Goal: Task Accomplishment & Management: Manage account settings

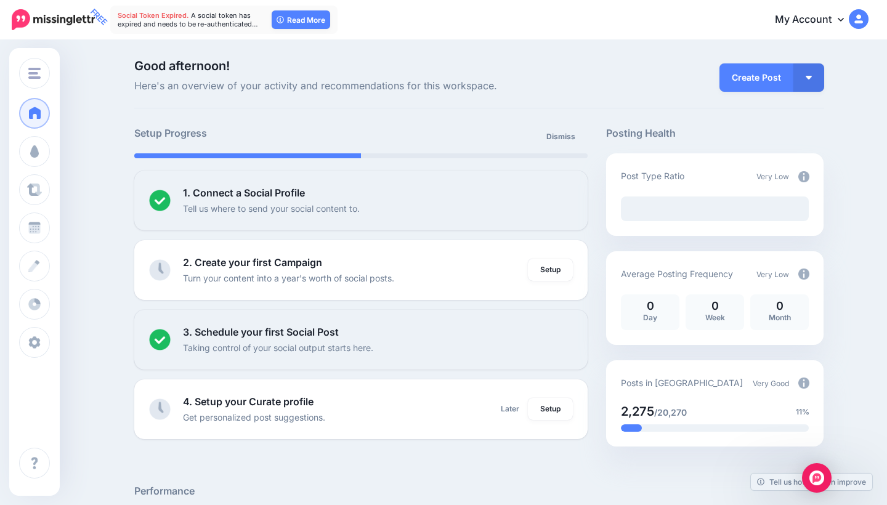
click at [832, 17] on link "My Account" at bounding box center [815, 20] width 106 height 30
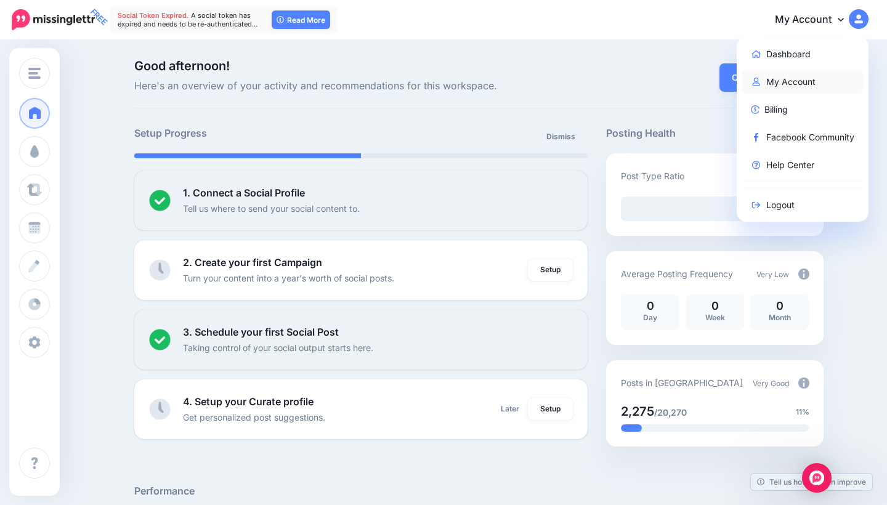
click at [780, 83] on link "My Account" at bounding box center [803, 82] width 123 height 24
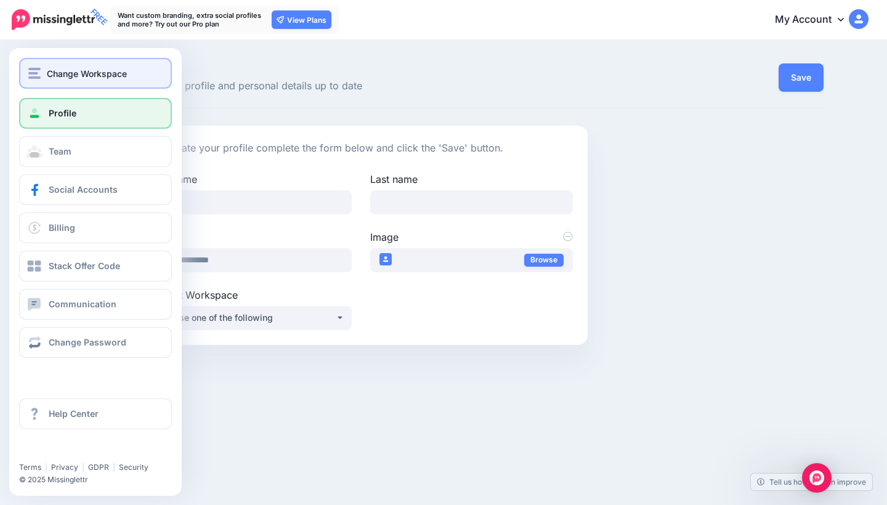
click at [34, 72] on img "button" at bounding box center [34, 73] width 12 height 11
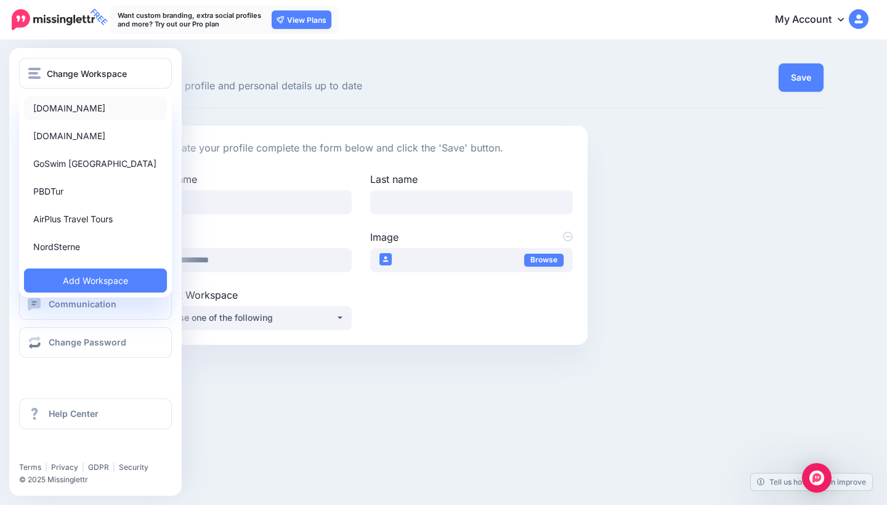
click at [76, 111] on link "[DOMAIN_NAME]" at bounding box center [95, 108] width 143 height 24
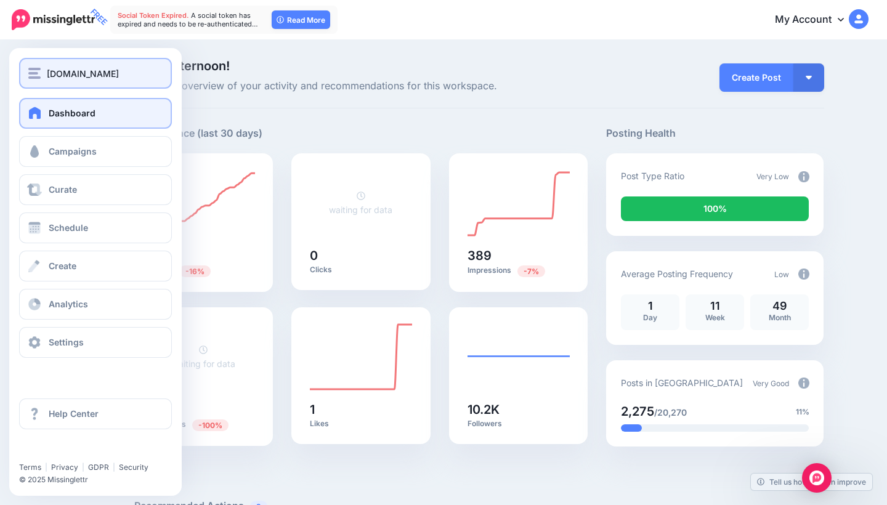
click at [31, 73] on img "button" at bounding box center [34, 73] width 12 height 11
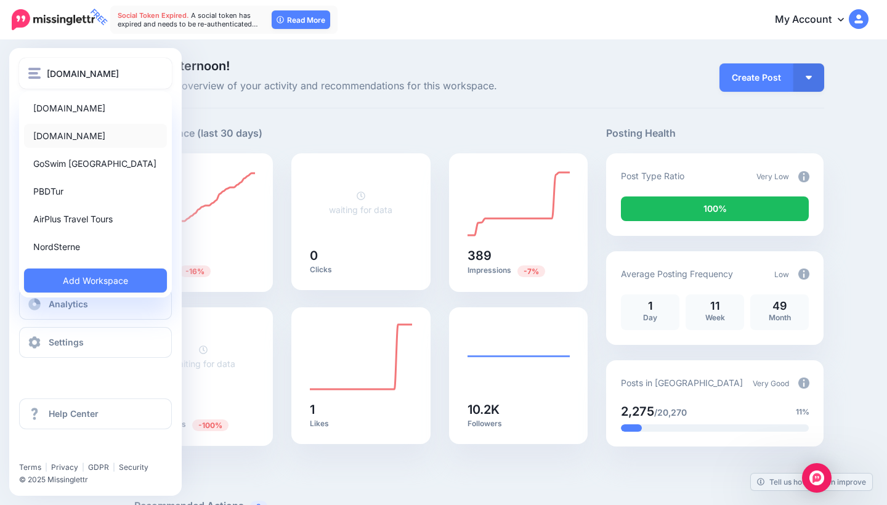
scroll to position [22, 0]
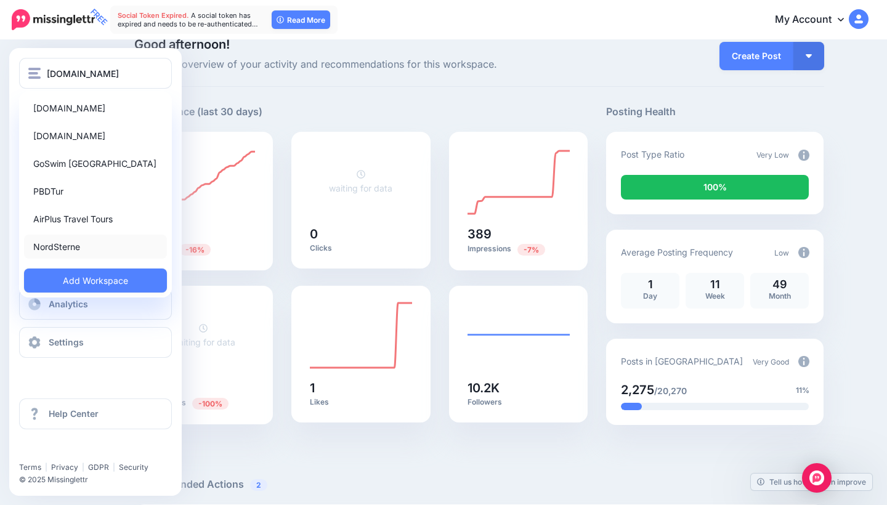
click at [85, 243] on link "NordSterne" at bounding box center [95, 247] width 143 height 24
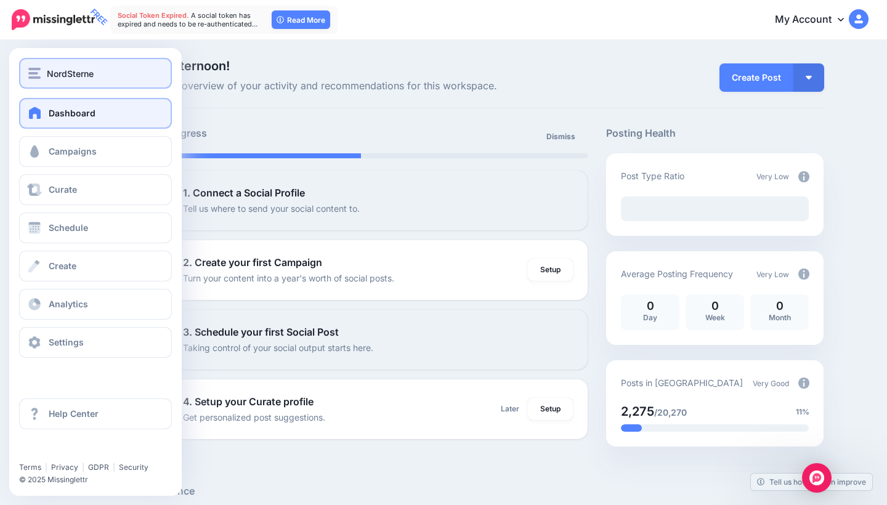
click at [32, 75] on img "button" at bounding box center [34, 73] width 12 height 11
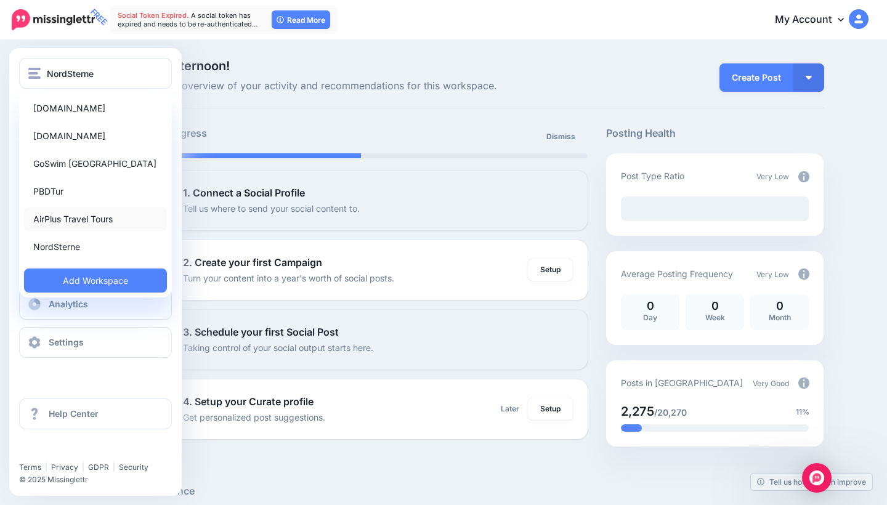
click at [86, 219] on link "AirPlus Travel Tours" at bounding box center [95, 219] width 143 height 24
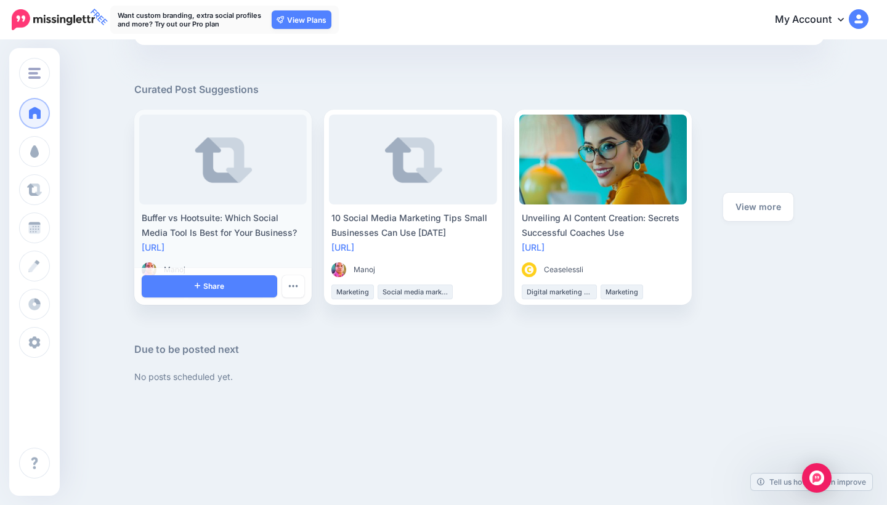
scroll to position [639, 0]
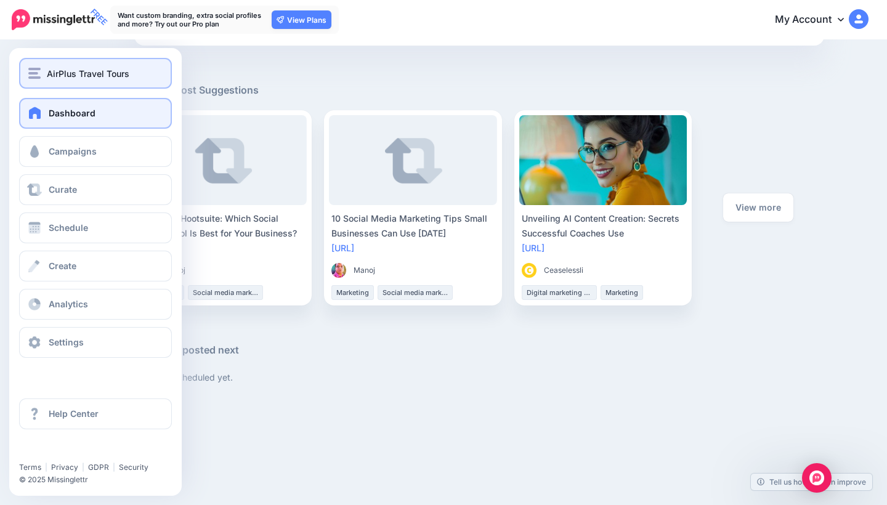
click at [57, 73] on span "AirPlus Travel Tours" at bounding box center [88, 74] width 83 height 14
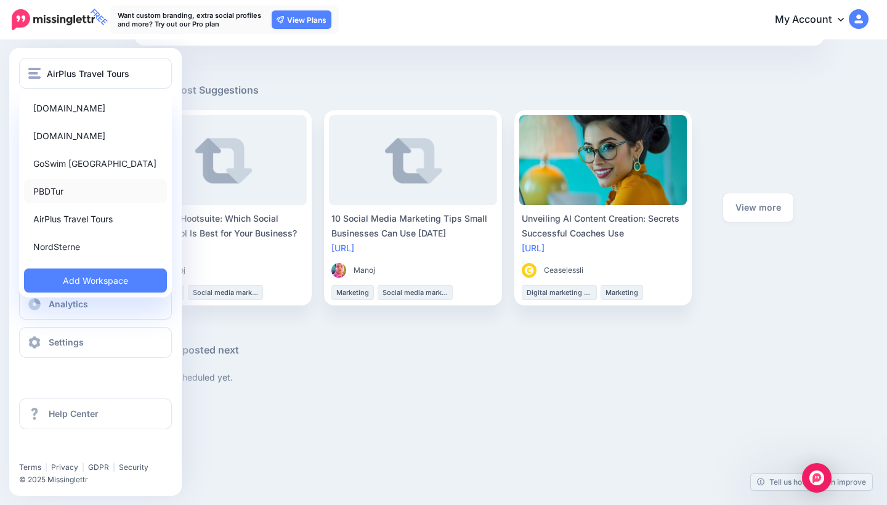
click at [99, 187] on link "PBDTur" at bounding box center [95, 191] width 143 height 24
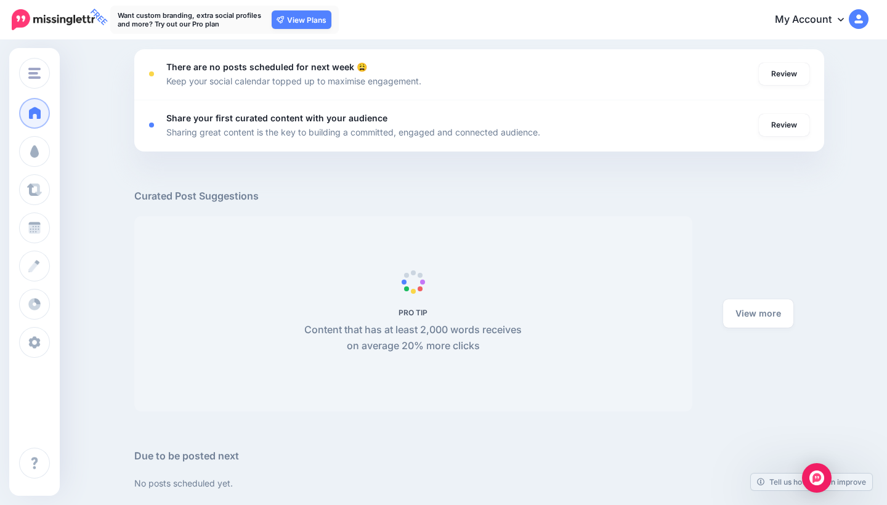
scroll to position [536, 0]
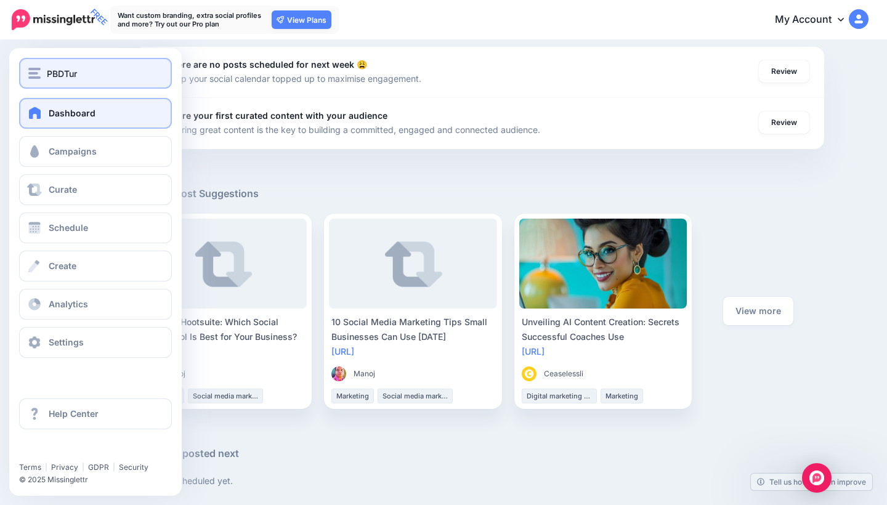
click at [45, 70] on div "PBDTur" at bounding box center [95, 74] width 134 height 14
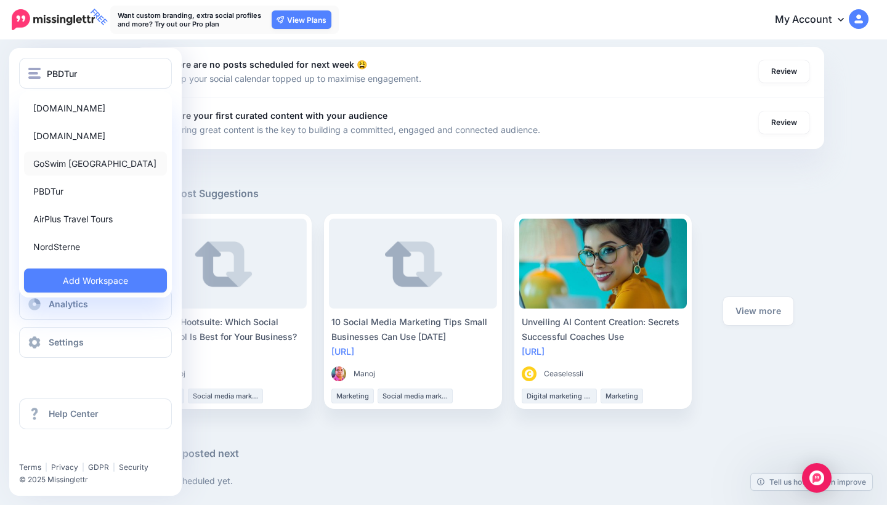
click at [91, 162] on link "GoSwim [GEOGRAPHIC_DATA]" at bounding box center [95, 164] width 143 height 24
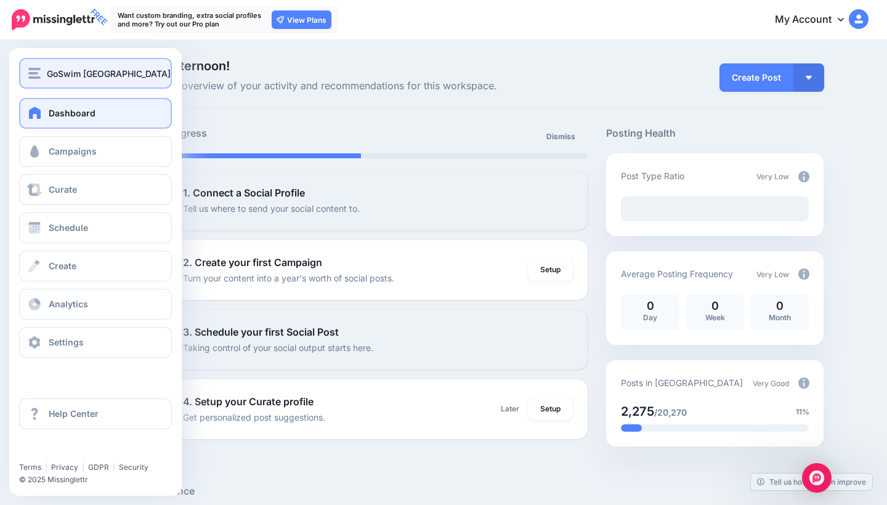
click at [35, 72] on img "button" at bounding box center [34, 73] width 12 height 11
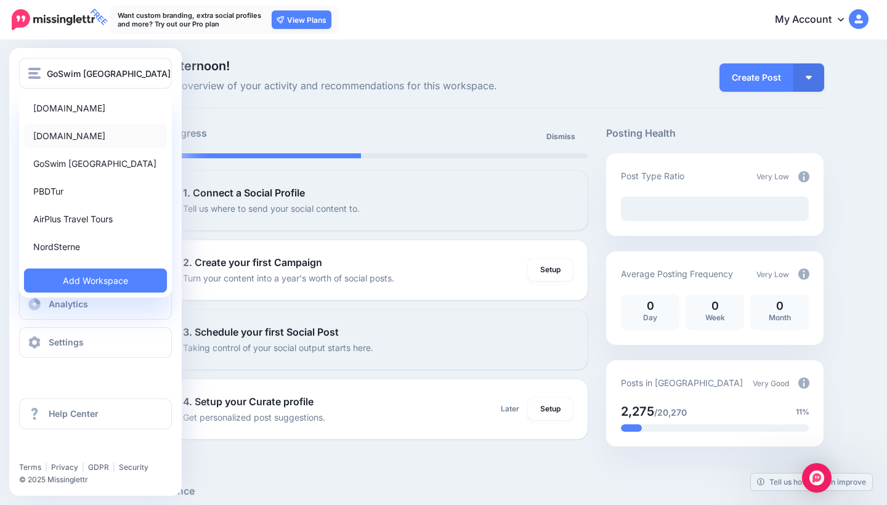
click at [82, 131] on link "[DOMAIN_NAME]" at bounding box center [95, 136] width 143 height 24
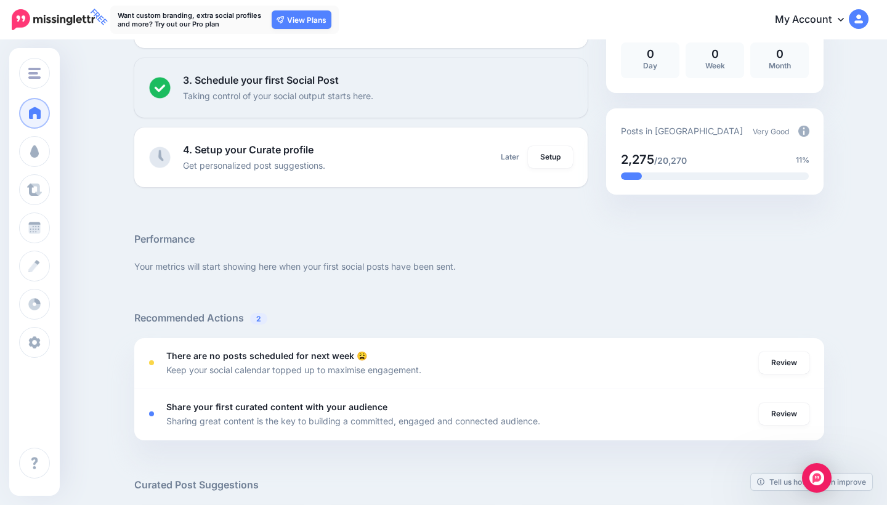
scroll to position [302, 0]
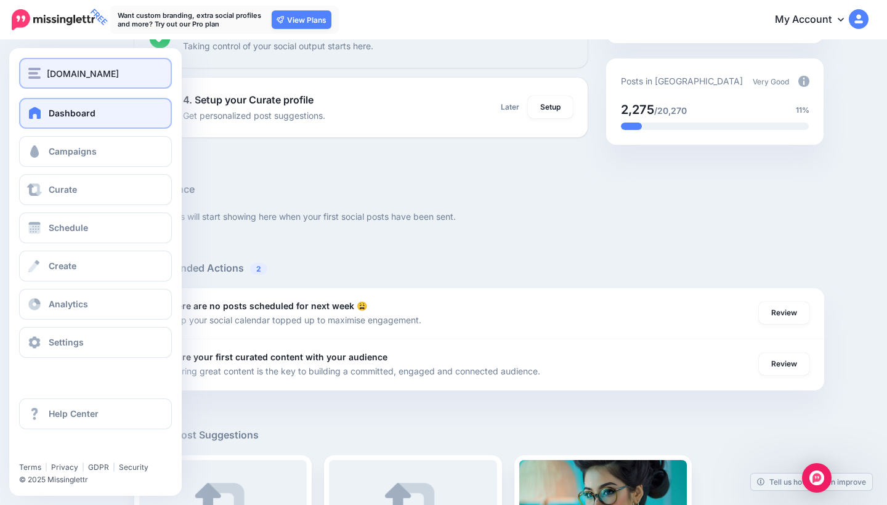
click at [41, 71] on div "[DOMAIN_NAME]" at bounding box center [95, 74] width 134 height 14
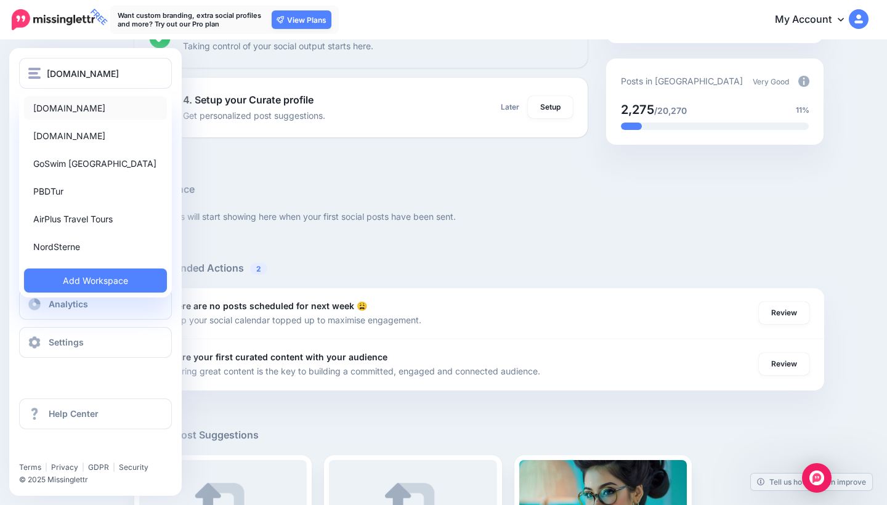
click at [78, 108] on link "[DOMAIN_NAME]" at bounding box center [95, 108] width 143 height 24
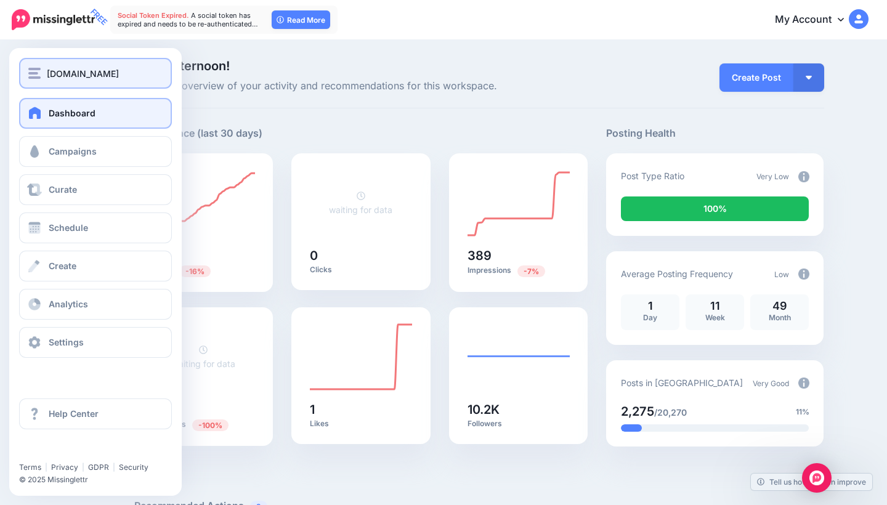
click at [28, 71] on img "button" at bounding box center [34, 73] width 12 height 11
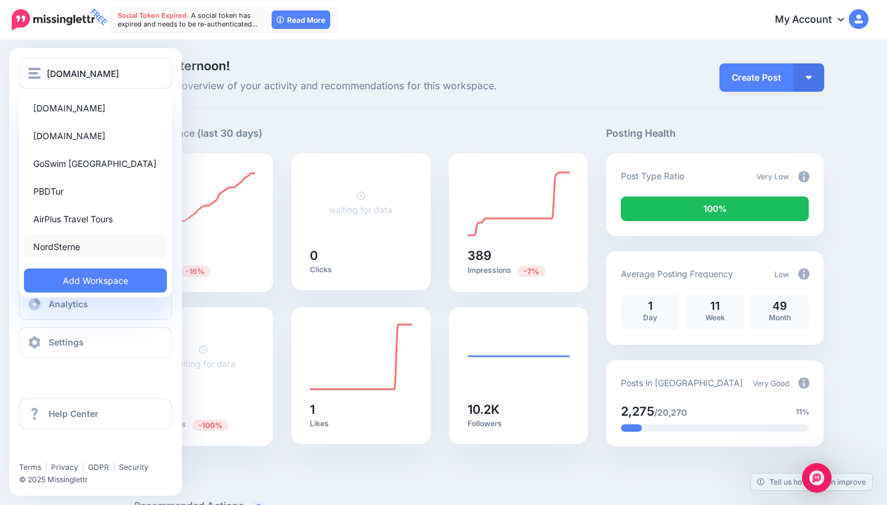
click at [81, 241] on link "NordSterne" at bounding box center [95, 247] width 143 height 24
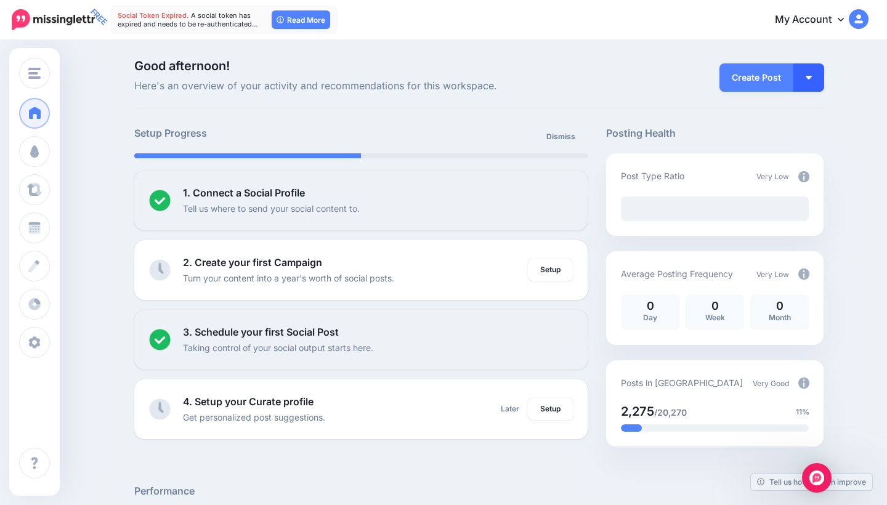
click at [808, 76] on img "button" at bounding box center [809, 78] width 6 height 4
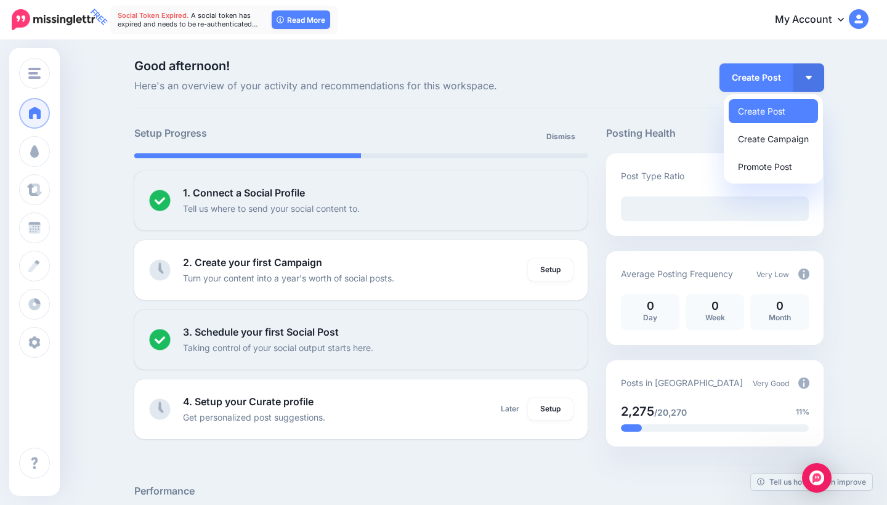
click at [512, 126] on div "Dismiss" at bounding box center [474, 140] width 227 height 28
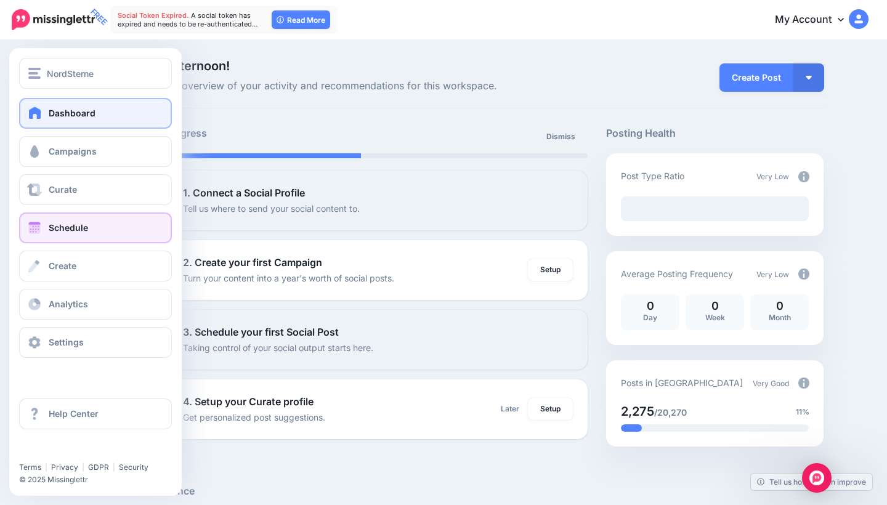
click at [87, 221] on link "Schedule" at bounding box center [95, 227] width 153 height 31
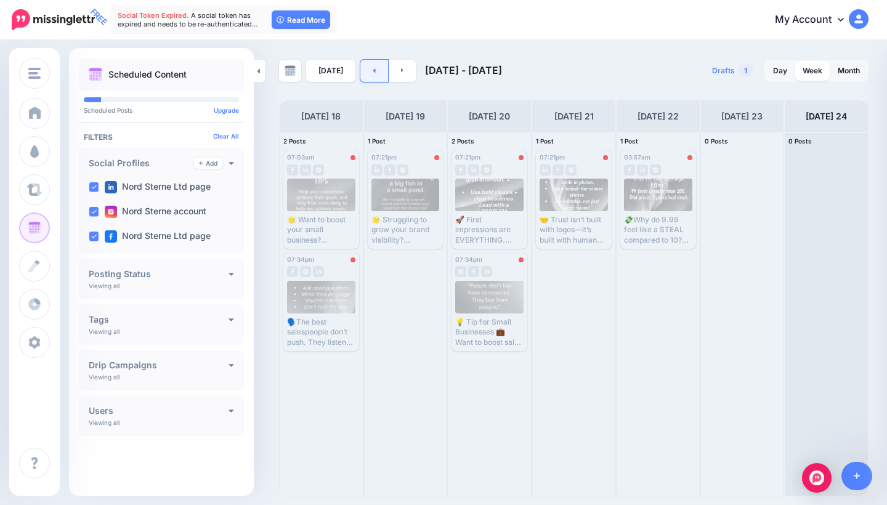
click at [373, 68] on icon at bounding box center [374, 70] width 3 height 7
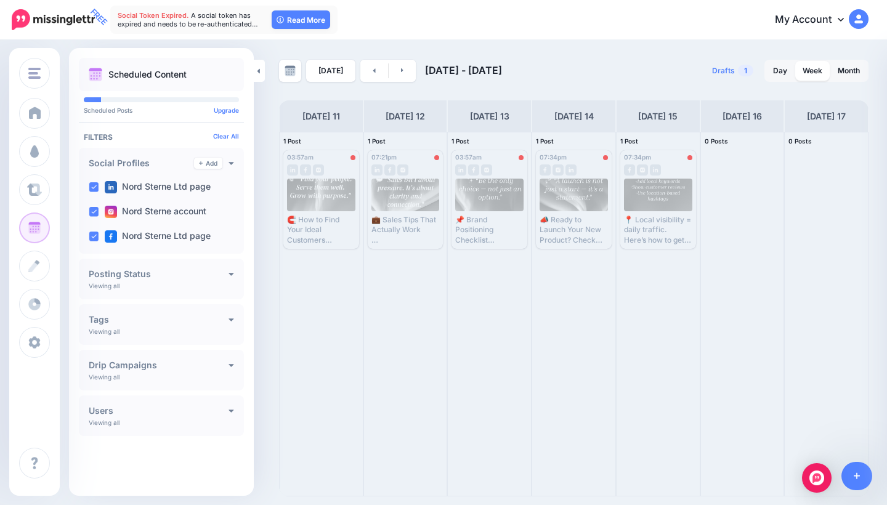
click at [253, 68] on div "Scheduled Content Scheduled Posts Upgrade Tags" at bounding box center [161, 262] width 185 height 408
click at [258, 71] on icon at bounding box center [258, 70] width 2 height 5
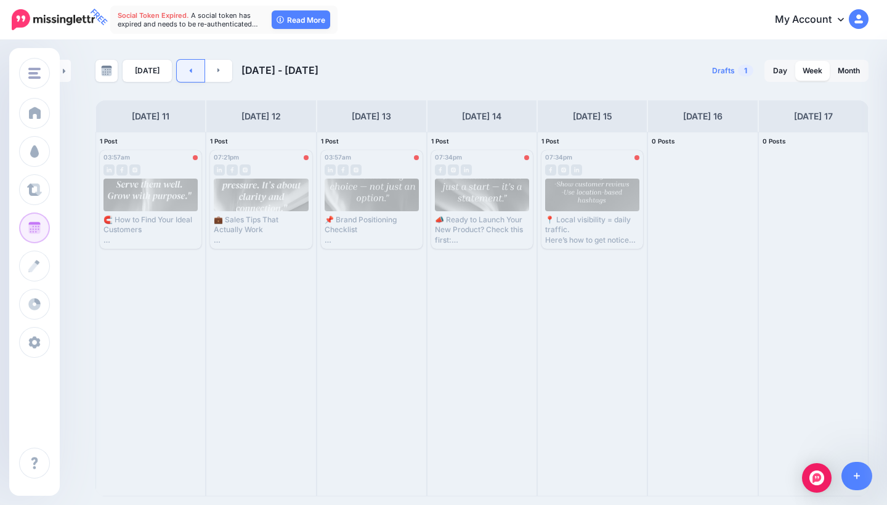
click at [188, 64] on link at bounding box center [191, 71] width 28 height 22
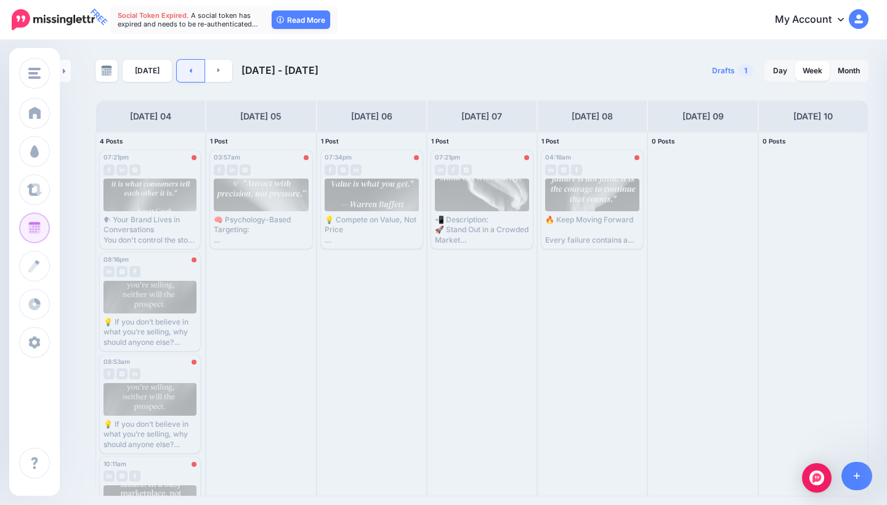
click at [189, 64] on link at bounding box center [191, 71] width 28 height 22
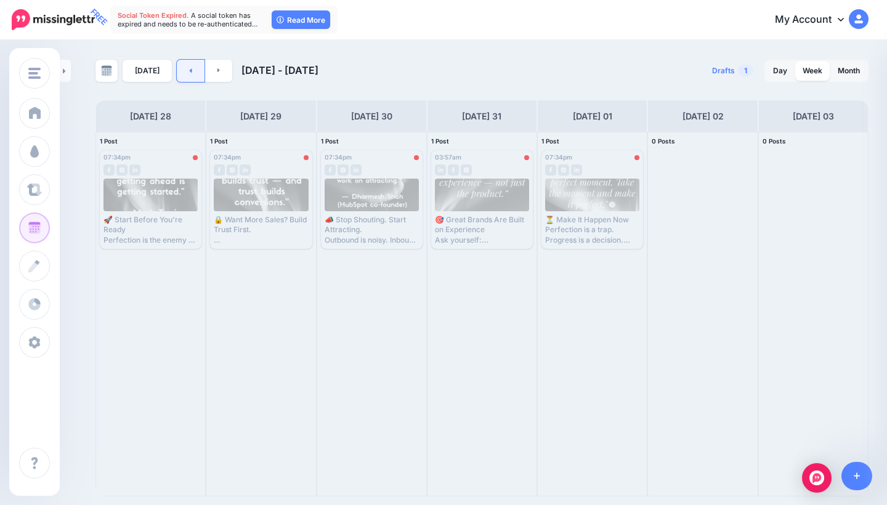
click at [190, 65] on link at bounding box center [191, 71] width 28 height 22
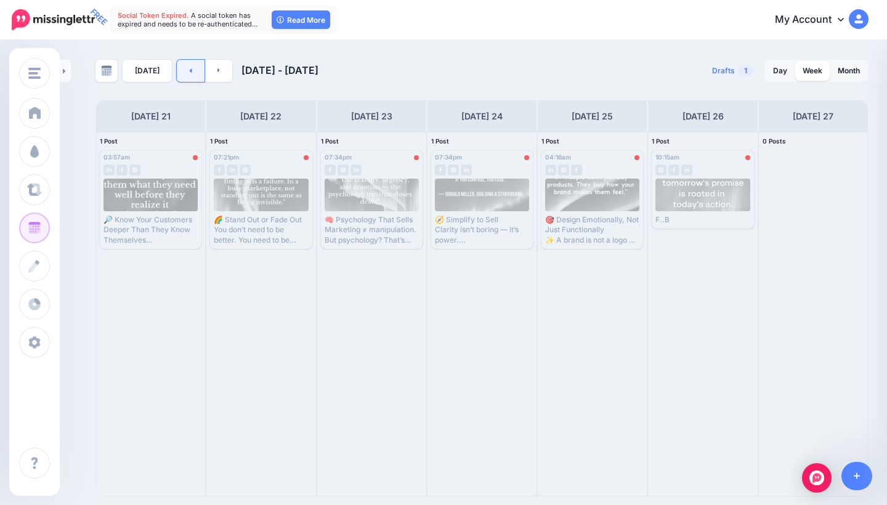
click at [183, 73] on link at bounding box center [191, 71] width 28 height 22
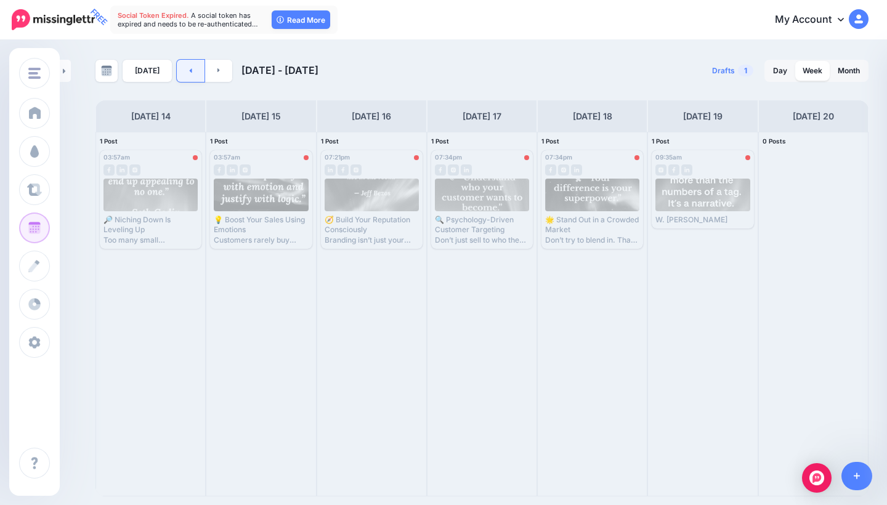
click at [189, 73] on icon at bounding box center [190, 70] width 3 height 7
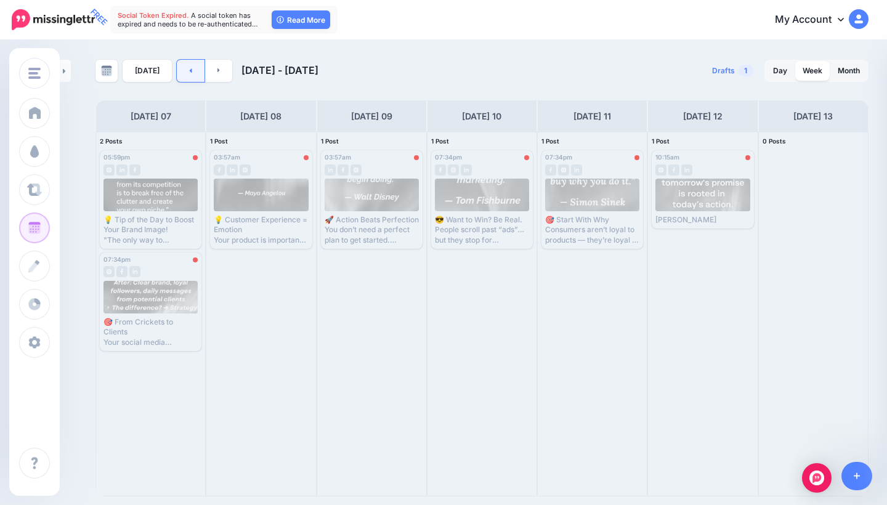
click at [189, 73] on icon at bounding box center [190, 70] width 3 height 7
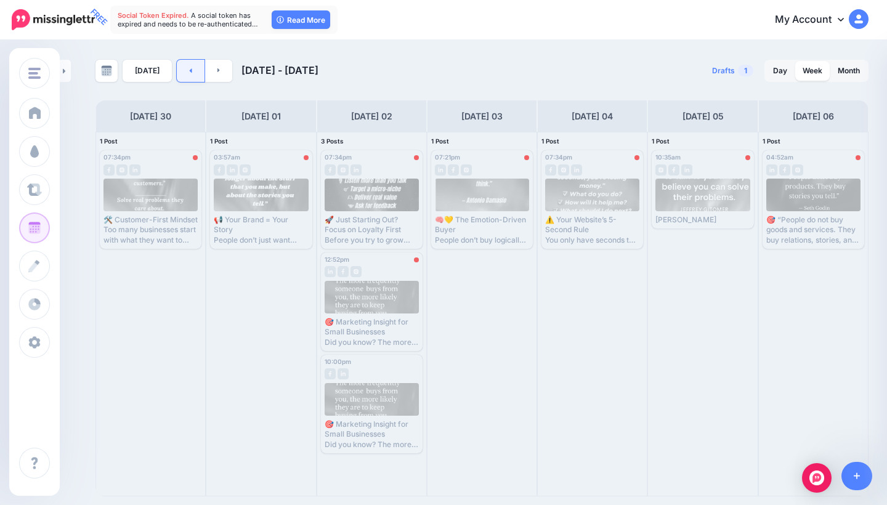
click at [195, 61] on link at bounding box center [191, 71] width 28 height 22
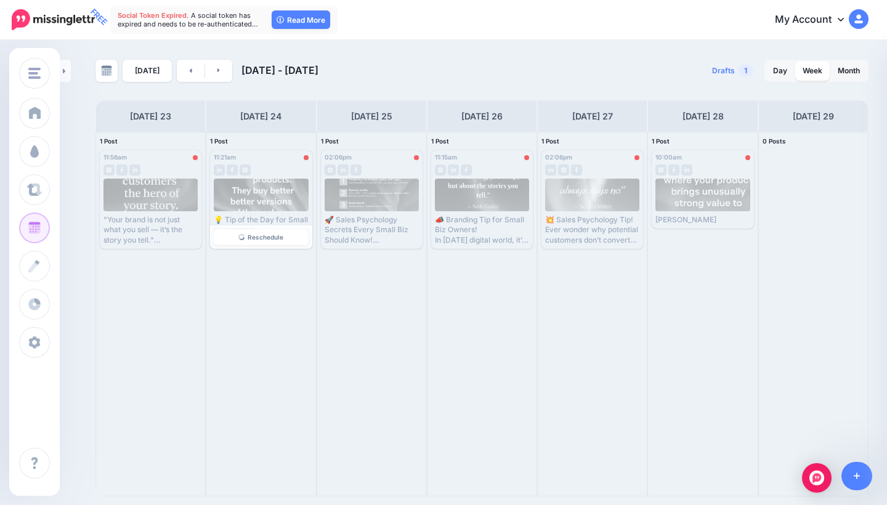
click at [266, 193] on div at bounding box center [261, 195] width 95 height 33
click at [264, 193] on div at bounding box center [261, 195] width 95 height 33
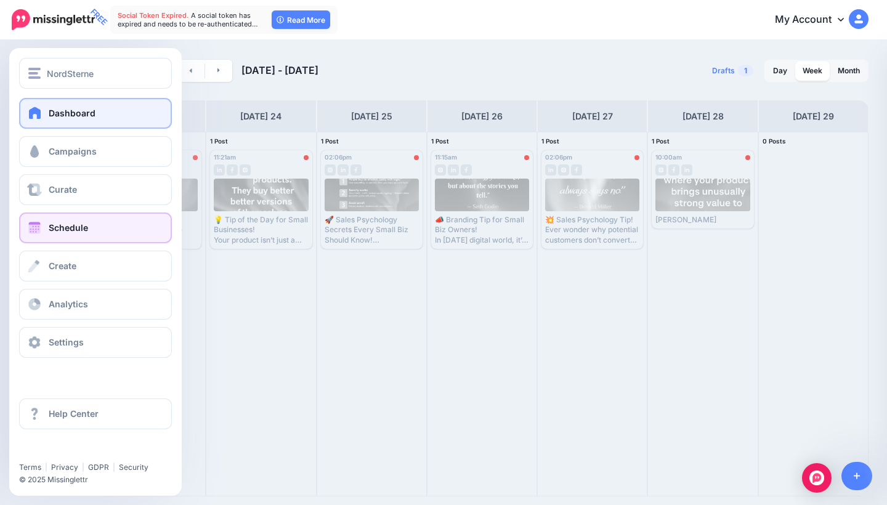
click at [71, 118] on span "Dashboard" at bounding box center [72, 113] width 47 height 10
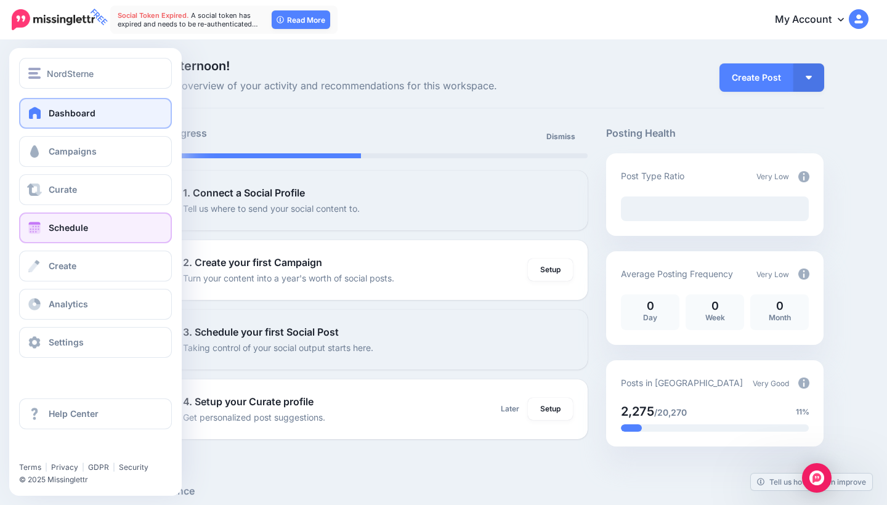
click at [66, 224] on span "Schedule" at bounding box center [68, 227] width 39 height 10
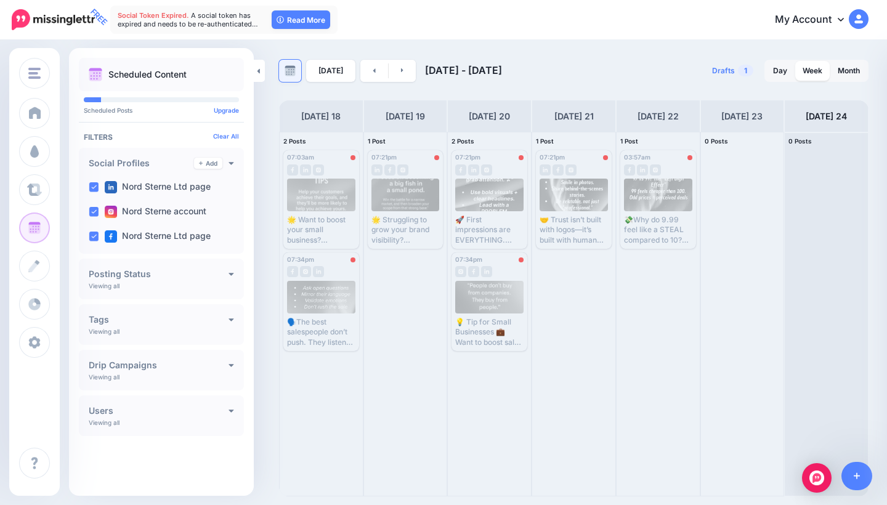
click at [296, 72] on link at bounding box center [290, 71] width 22 height 22
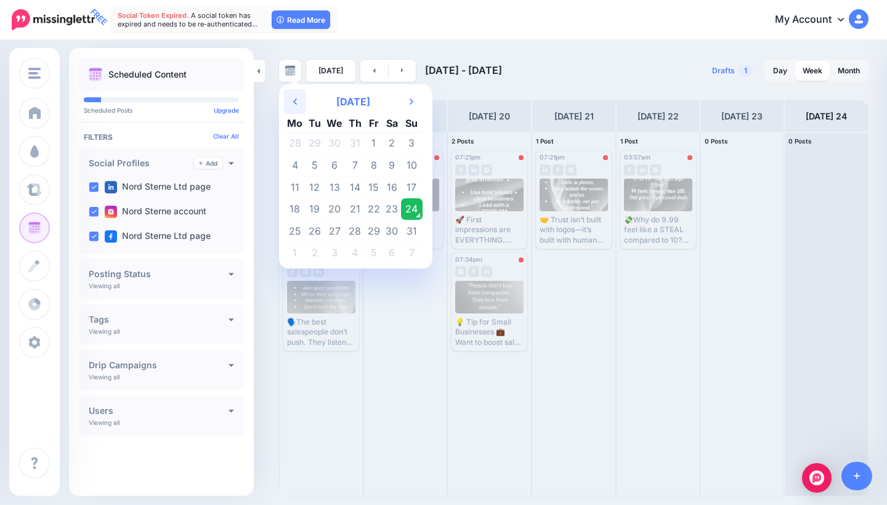
click at [296, 100] on icon at bounding box center [295, 102] width 4 height 6
click at [411, 93] on th "Next Month" at bounding box center [412, 101] width 22 height 25
click at [295, 227] on td "23" at bounding box center [295, 231] width 22 height 22
